Goal: Information Seeking & Learning: Check status

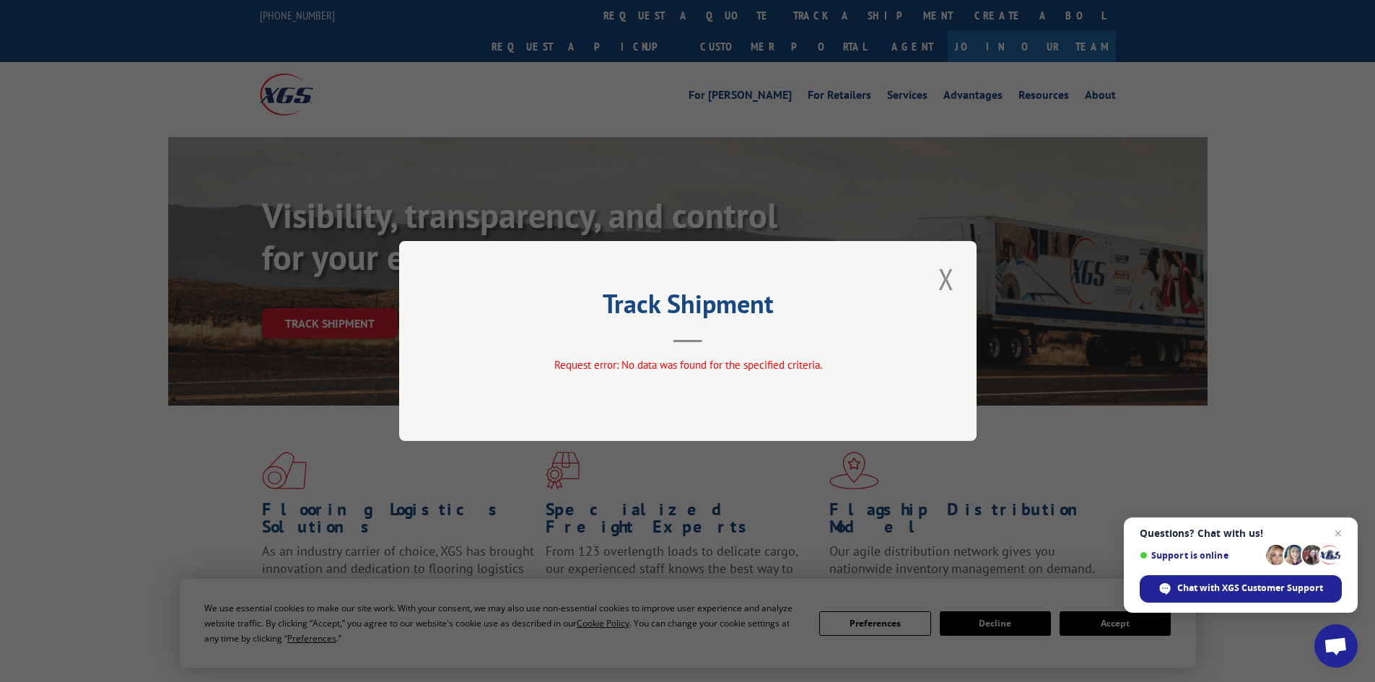
drag, startPoint x: 431, startPoint y: 227, endPoint x: 442, endPoint y: 204, distance: 24.9
click at [431, 229] on div "Track Shipment Request error: No data was found for the specified criteria." at bounding box center [687, 341] width 1375 height 682
drag, startPoint x: 550, startPoint y: 149, endPoint x: 602, endPoint y: 131, distance: 54.8
click at [564, 136] on div "Track Shipment Request error: No data was found for the specified criteria." at bounding box center [687, 341] width 1375 height 682
click at [957, 276] on button "Close modal" at bounding box center [946, 279] width 25 height 40
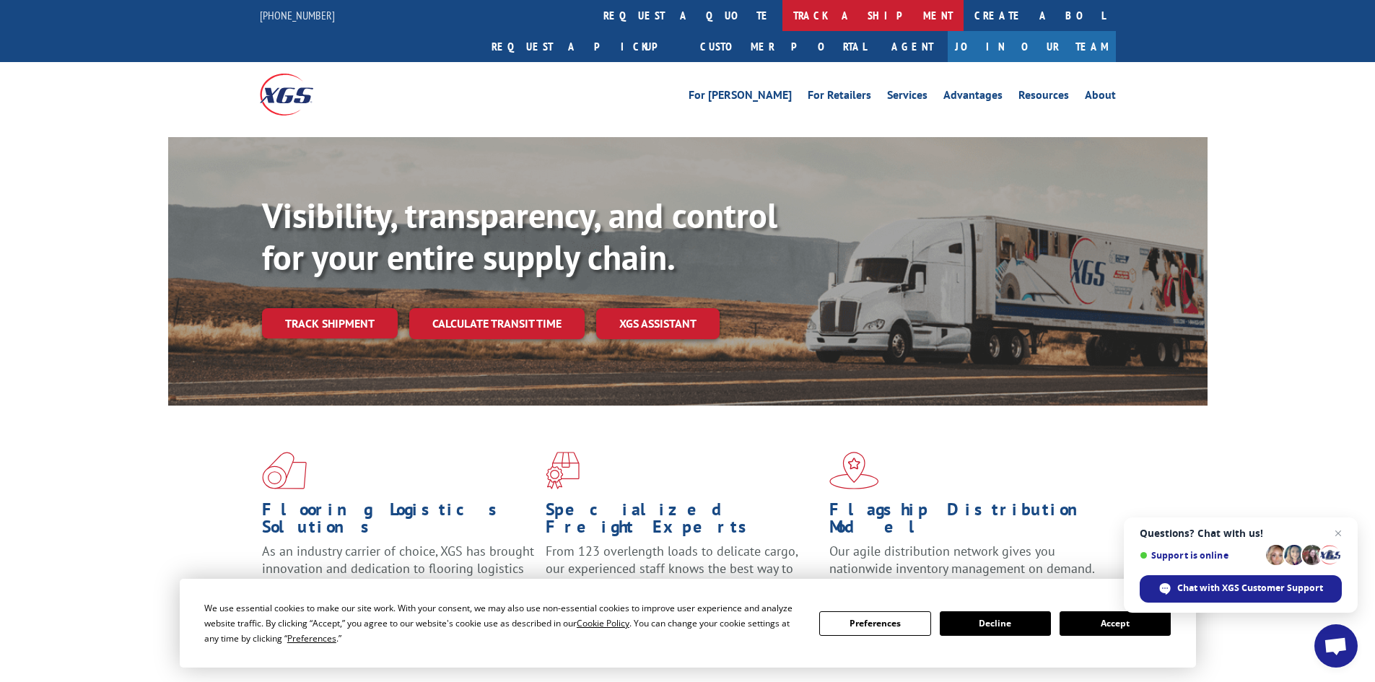
click at [783, 17] on link "track a shipment" at bounding box center [873, 15] width 181 height 31
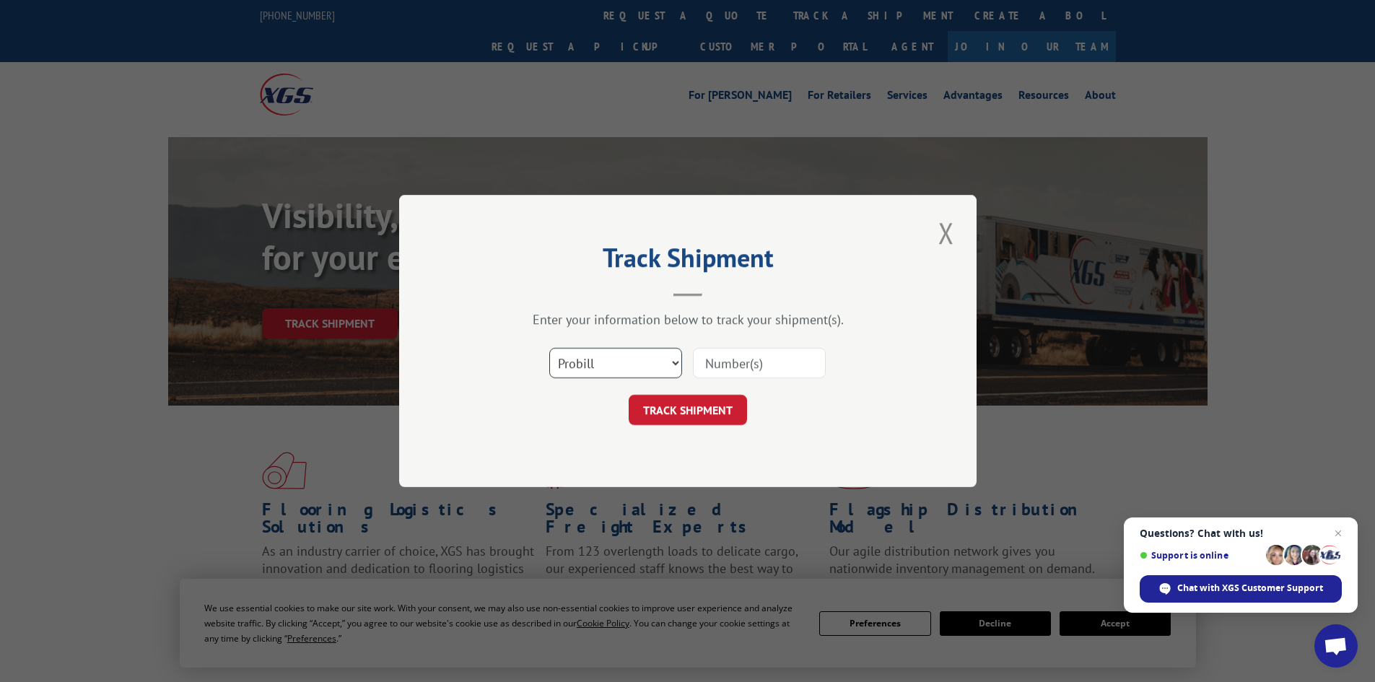
click at [618, 360] on select "Select category... Probill BOL PO" at bounding box center [615, 363] width 133 height 30
select select "bol"
click at [549, 348] on select "Select category... Probill BOL PO" at bounding box center [615, 363] width 133 height 30
click at [724, 365] on input at bounding box center [759, 363] width 133 height 30
paste input "4888178"
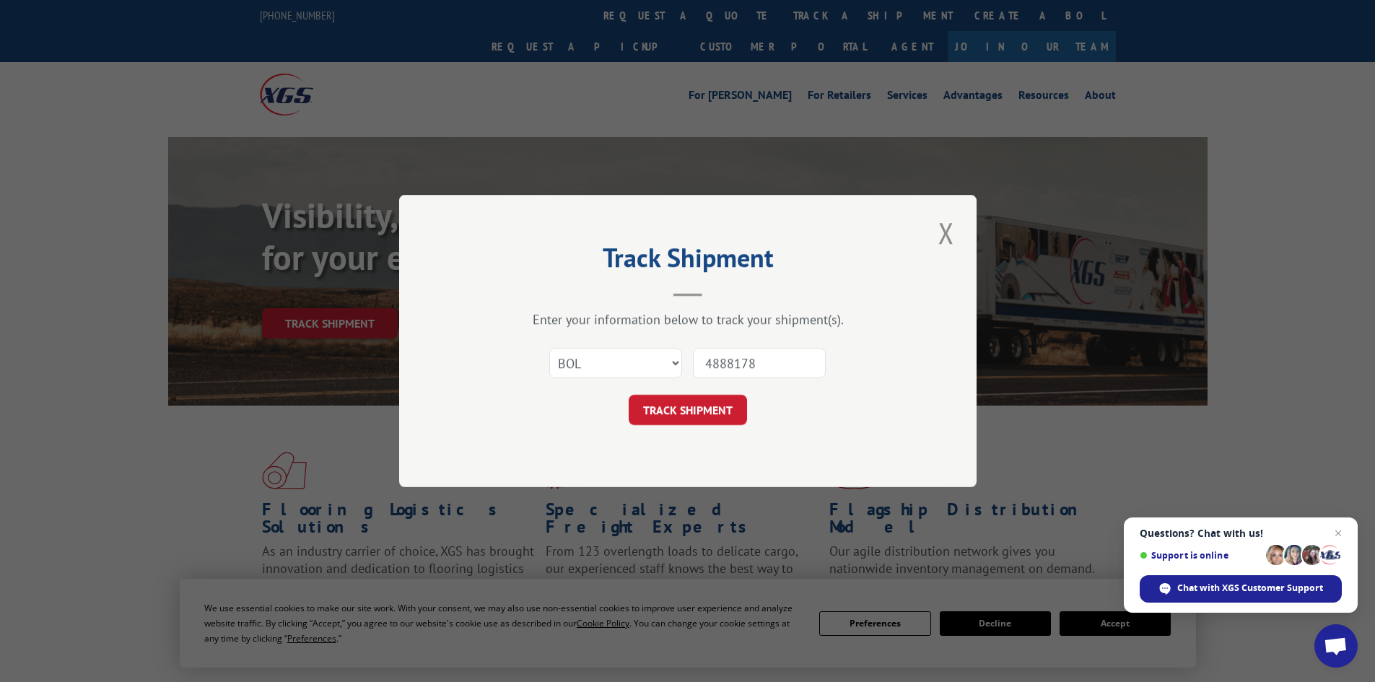
type input "4888178"
click at [713, 398] on button "TRACK SHIPMENT" at bounding box center [688, 410] width 118 height 30
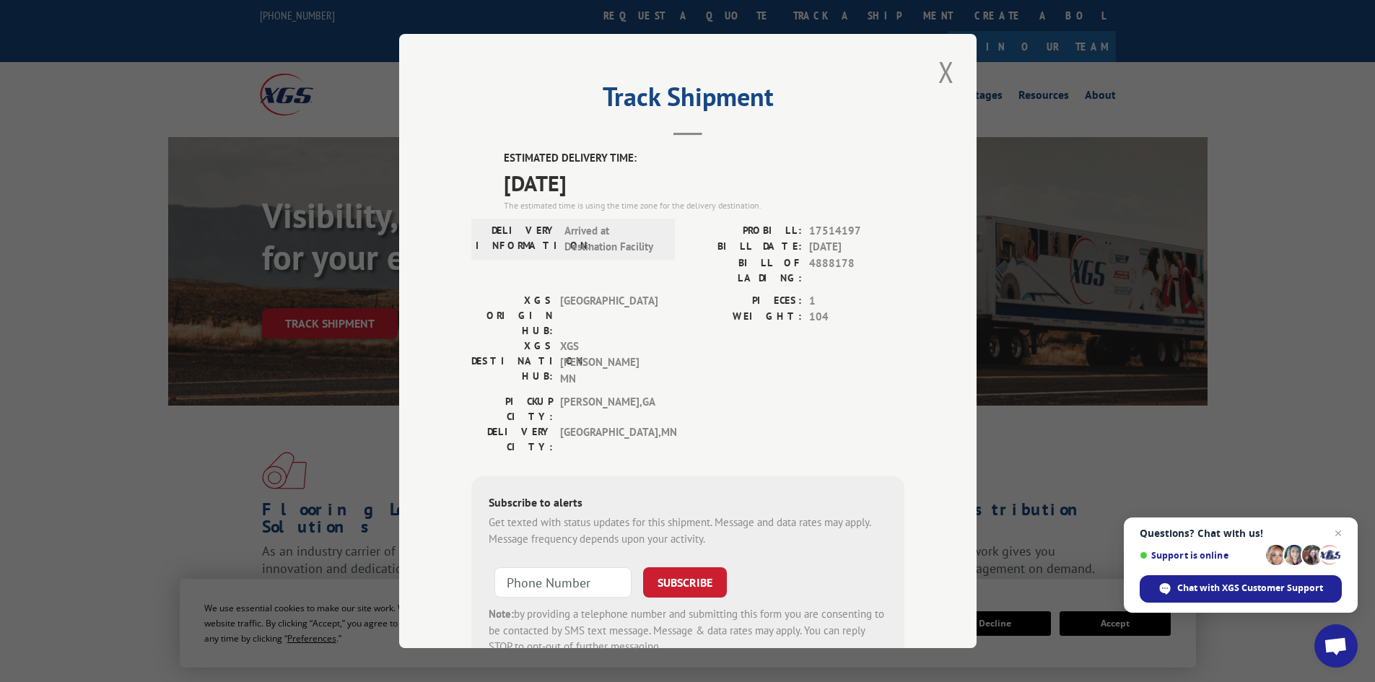
click at [589, 237] on span "Arrived at Destination Facility" at bounding box center [613, 239] width 97 height 32
copy span "Arrived at Destination Facility"
click at [427, 212] on div "Track Shipment ESTIMATED DELIVERY TIME: [DATE] The estimated time is using the …" at bounding box center [688, 341] width 578 height 614
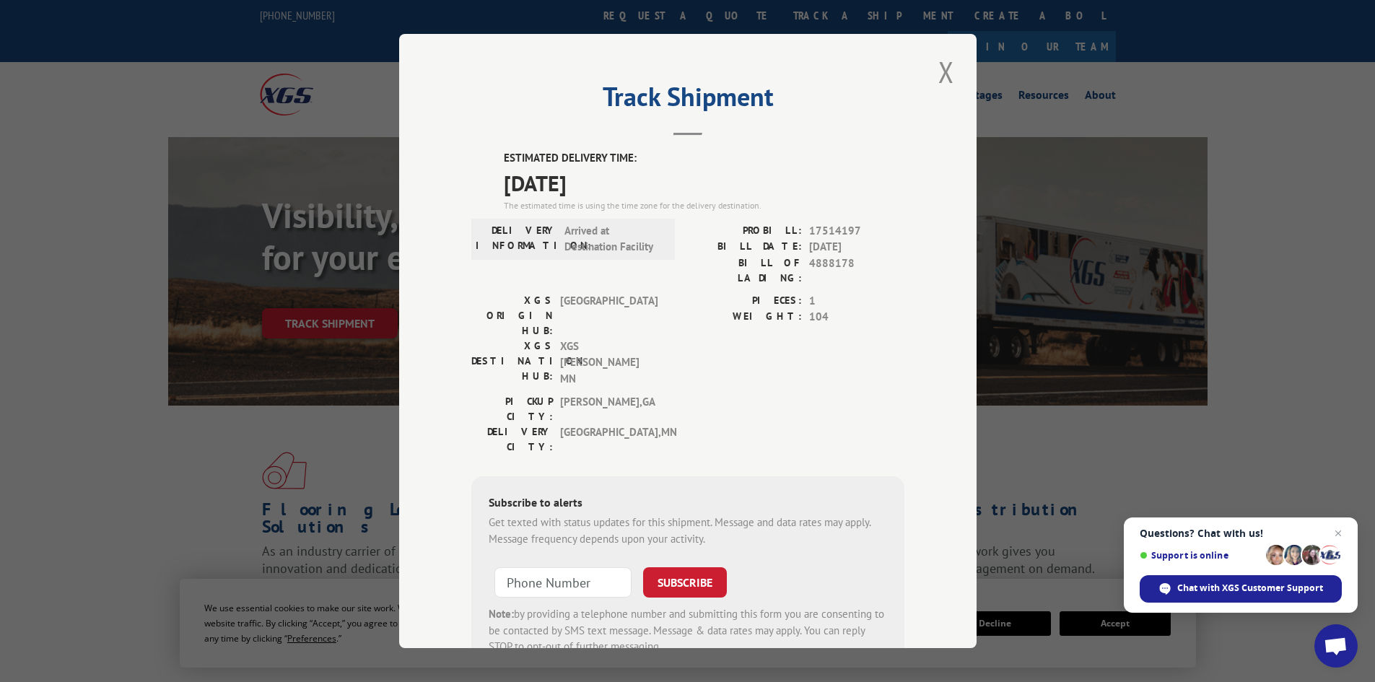
click at [367, 212] on div "Track Shipment ESTIMATED DELIVERY TIME: [DATE] The estimated time is using the …" at bounding box center [687, 341] width 1375 height 682
click at [934, 75] on button "Close modal" at bounding box center [946, 72] width 25 height 40
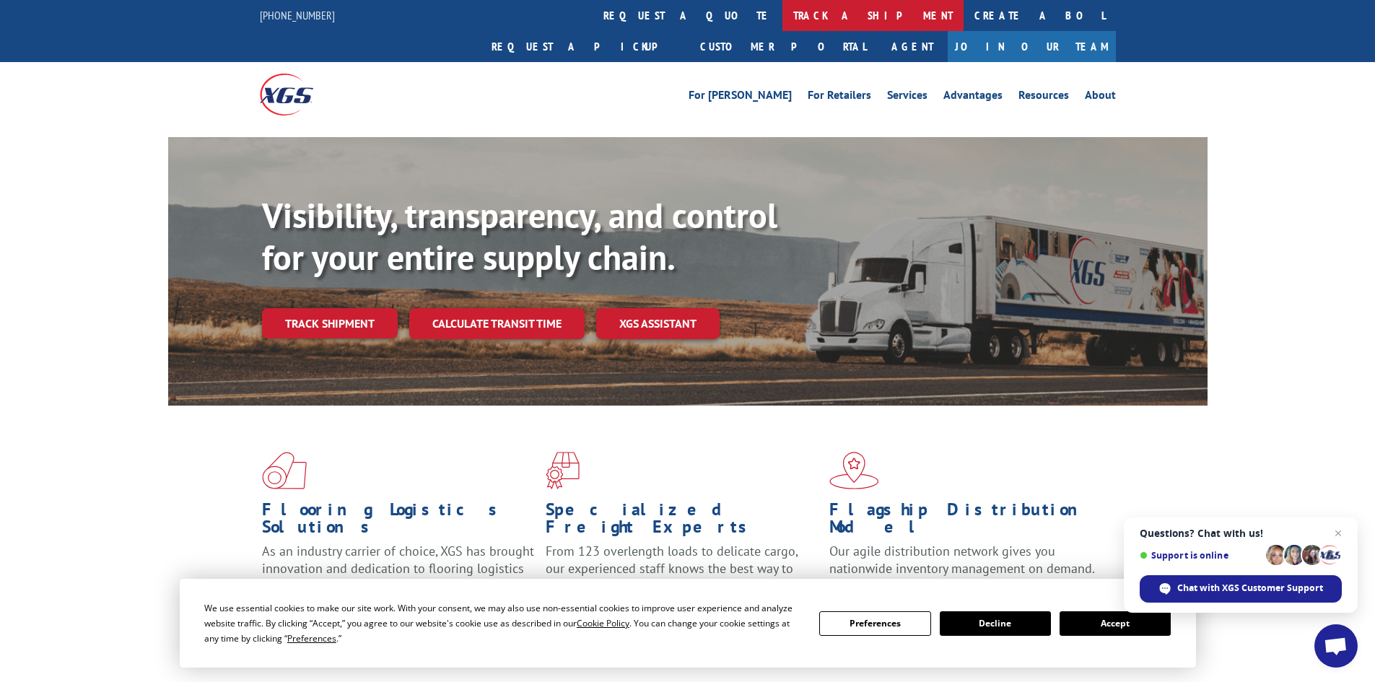
click at [783, 16] on link "track a shipment" at bounding box center [873, 15] width 181 height 31
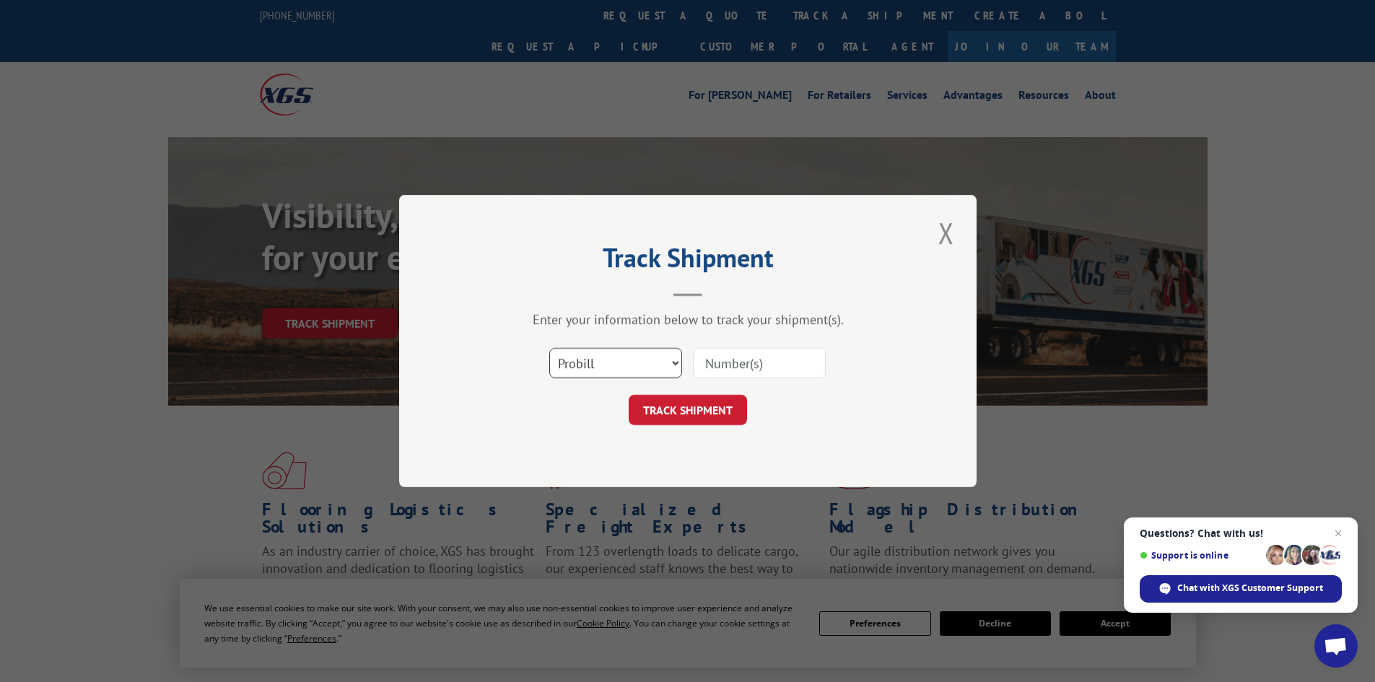
click at [616, 360] on select "Select category... Probill BOL PO" at bounding box center [615, 363] width 133 height 30
select select "bol"
click at [549, 348] on select "Select category... Probill BOL PO" at bounding box center [615, 363] width 133 height 30
click at [751, 382] on div "Select category... Probill BOL PO" at bounding box center [687, 363] width 433 height 48
click at [753, 370] on input at bounding box center [759, 363] width 133 height 30
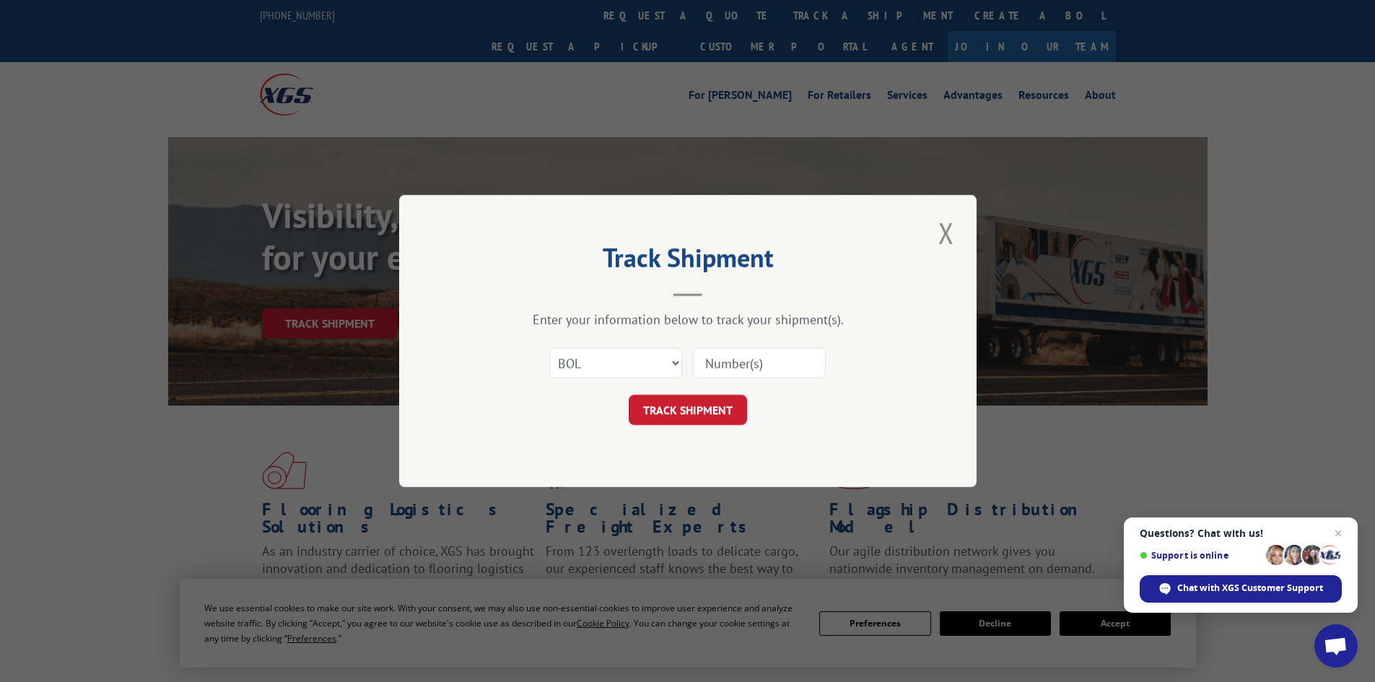
paste input "5956788"
type input "5956788"
click at [702, 405] on button "TRACK SHIPMENT" at bounding box center [688, 410] width 118 height 30
